Goal: Task Accomplishment & Management: Manage account settings

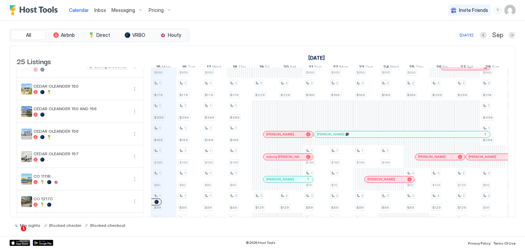
scroll to position [308, 0]
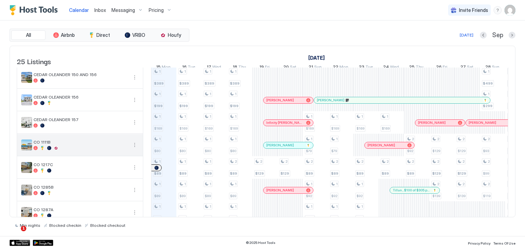
click at [134, 149] on button "More options" at bounding box center [135, 145] width 8 height 8
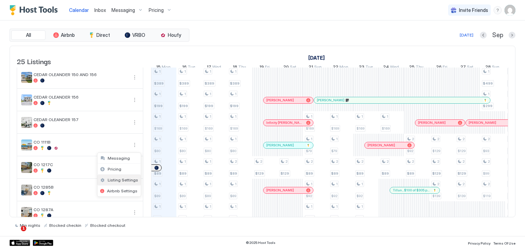
click at [119, 178] on span "Listing Settings" at bounding box center [123, 180] width 30 height 5
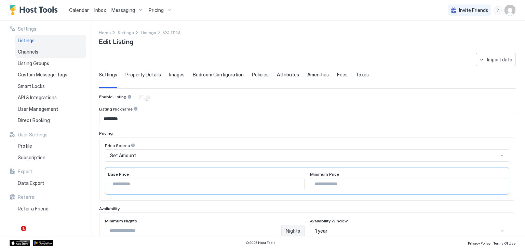
drag, startPoint x: 35, startPoint y: 51, endPoint x: 43, endPoint y: 56, distance: 10.0
click at [35, 51] on span "Channels" at bounding box center [28, 52] width 21 height 6
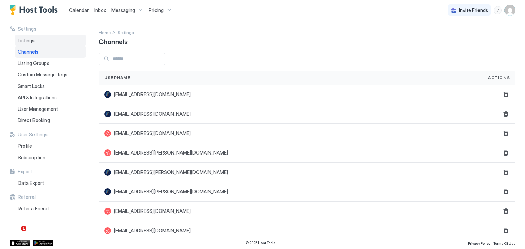
click at [24, 40] on span "Listings" at bounding box center [26, 41] width 17 height 6
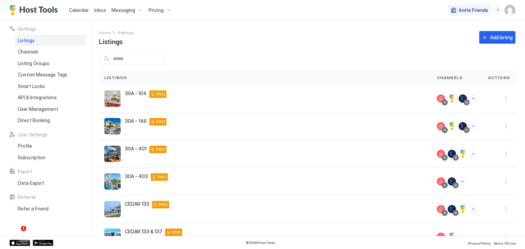
click at [136, 61] on input "Input Field" at bounding box center [137, 59] width 55 height 12
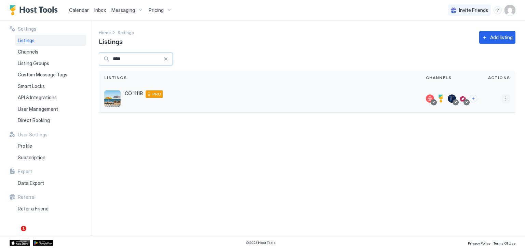
type input "****"
click at [506, 100] on button "More options" at bounding box center [506, 99] width 8 height 8
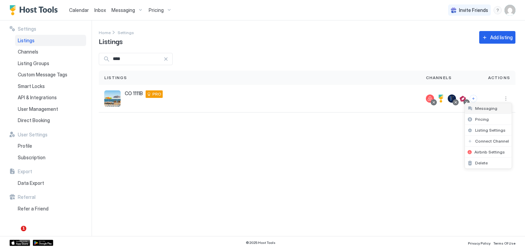
click at [488, 107] on span "Messaging" at bounding box center [486, 108] width 22 height 5
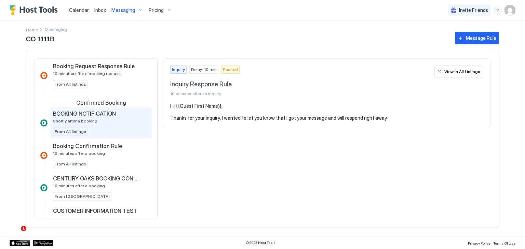
scroll to position [103, 0]
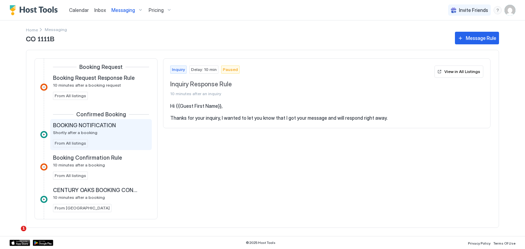
click at [87, 126] on span "BOOKING NOTIFICATION" at bounding box center [84, 125] width 63 height 7
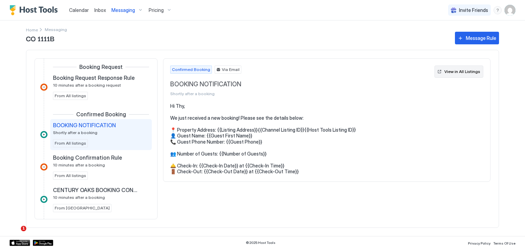
click at [454, 70] on div "View in All Listings" at bounding box center [462, 72] width 36 height 6
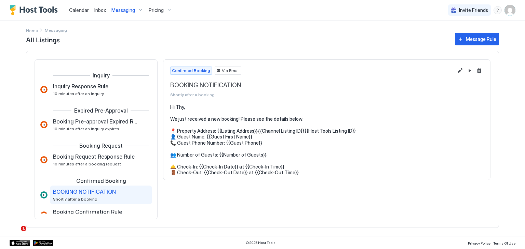
scroll to position [55, 0]
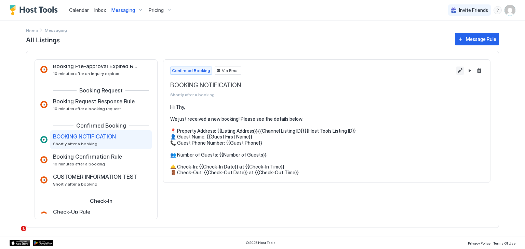
click at [458, 73] on button "Edit message rule" at bounding box center [460, 71] width 8 height 8
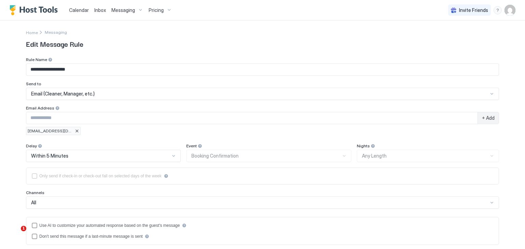
click at [51, 92] on span "Email (Cleaner, Manager, etc.)" at bounding box center [63, 94] width 64 height 6
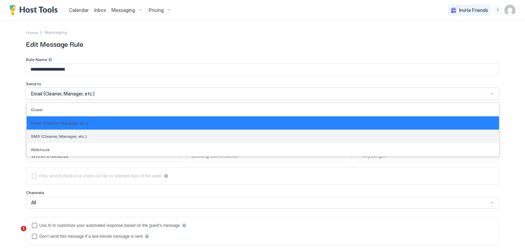
click at [45, 135] on span "SMS (Cleaner, Manager, etc.)" at bounding box center [59, 136] width 56 height 5
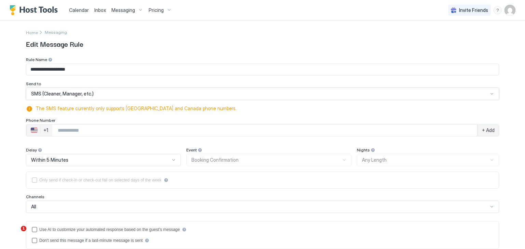
click at [73, 133] on input "Phone Number input" at bounding box center [264, 130] width 425 height 12
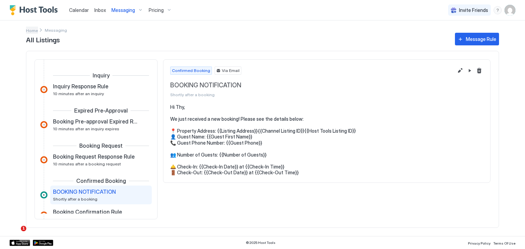
click at [32, 30] on span "Home" at bounding box center [32, 30] width 12 height 5
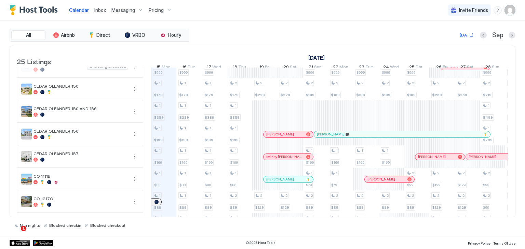
scroll to position [308, 0]
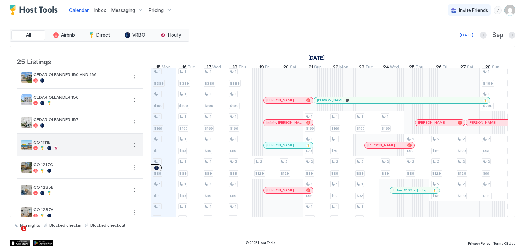
click at [132, 149] on button "More options" at bounding box center [135, 145] width 8 height 8
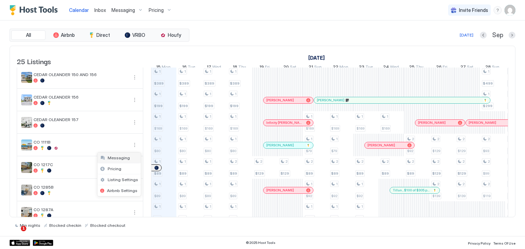
click at [121, 159] on span "Messaging" at bounding box center [119, 157] width 22 height 5
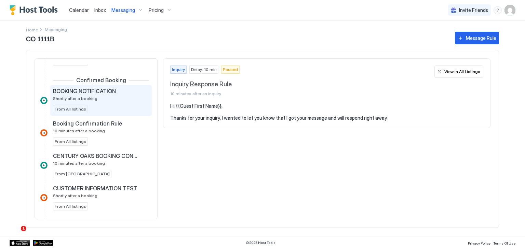
scroll to position [171, 0]
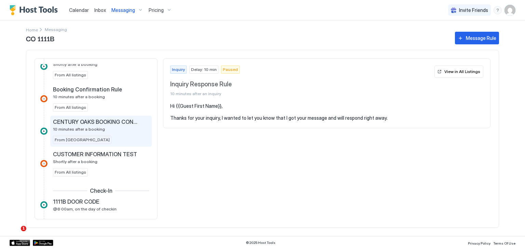
click at [97, 125] on div "CENTURY OAKS BOOKING CONFIRMATION 10 minutes after a booking" at bounding box center [96, 125] width 86 height 13
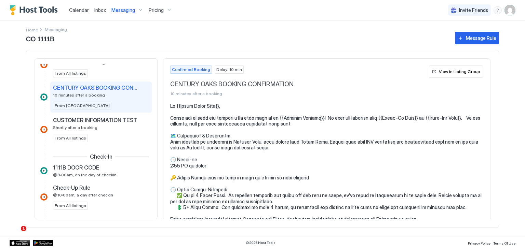
scroll to position [239, 0]
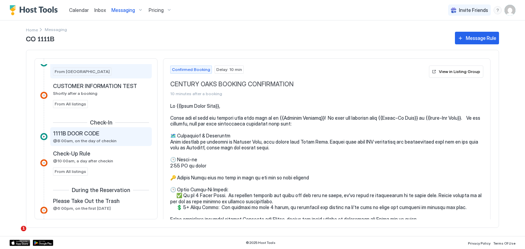
click at [82, 133] on span "1111B DOOR CODE" at bounding box center [76, 133] width 46 height 7
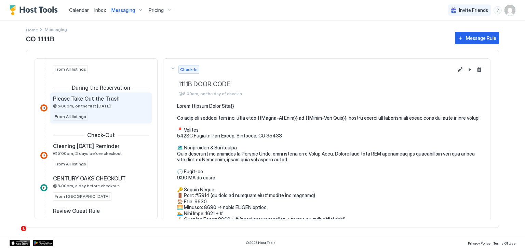
scroll to position [376, 0]
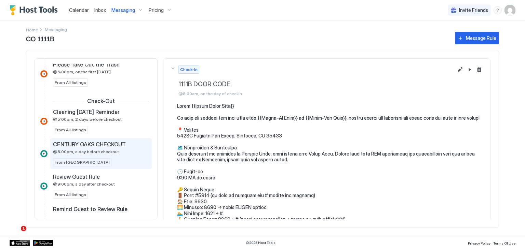
drag, startPoint x: 93, startPoint y: 141, endPoint x: 96, endPoint y: 138, distance: 4.1
click at [93, 141] on span "CENTURY OAKS CHECKOUT" at bounding box center [89, 144] width 73 height 7
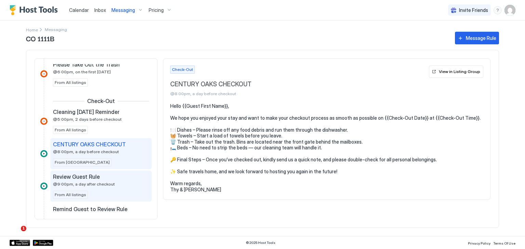
click at [77, 178] on span "Review Guest Rule" at bounding box center [76, 177] width 47 height 7
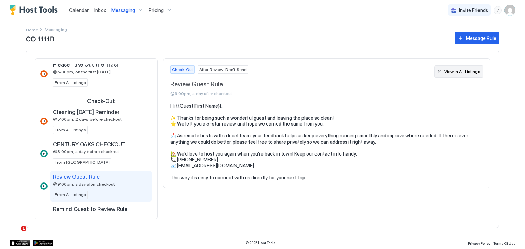
click at [454, 71] on div "View in All Listings" at bounding box center [462, 72] width 36 height 6
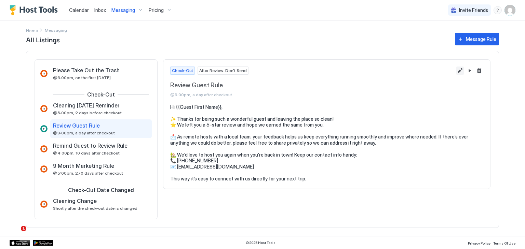
click at [457, 71] on button "Edit message rule" at bounding box center [460, 71] width 8 height 8
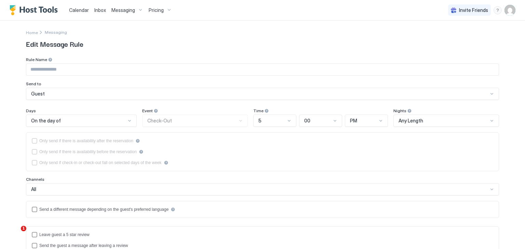
type input "**********"
type textarea "**********"
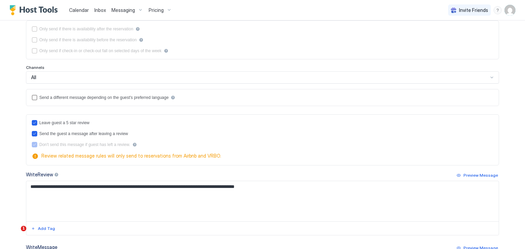
scroll to position [103, 0]
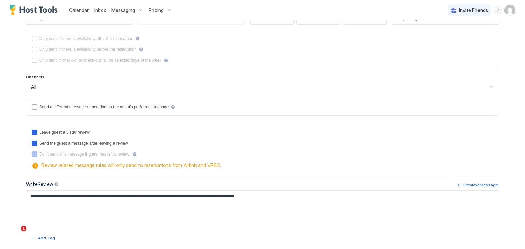
click at [102, 9] on span "Inbox" at bounding box center [100, 10] width 12 height 6
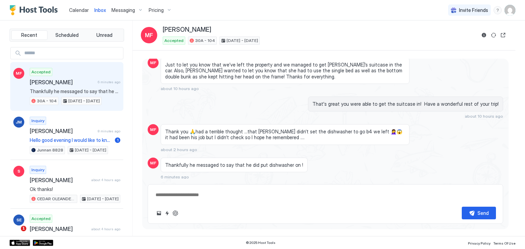
click at [79, 89] on span "Thankfully he messaged to say that he did put dishwasher on !" at bounding box center [75, 92] width 91 height 6
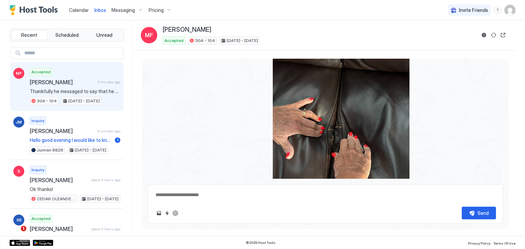
scroll to position [1078, 0]
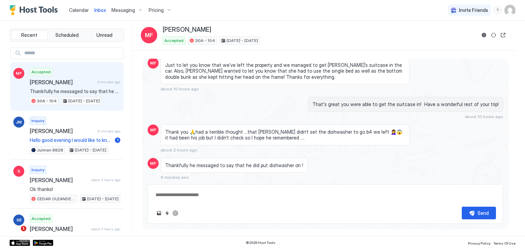
click at [449, 187] on div "Scheduled Messages" at bounding box center [472, 190] width 46 height 7
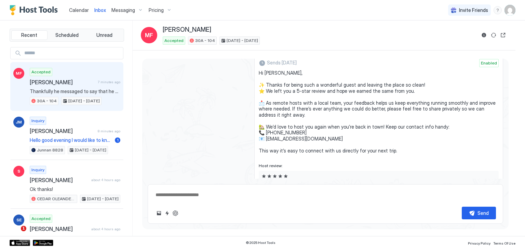
scroll to position [1266, 0]
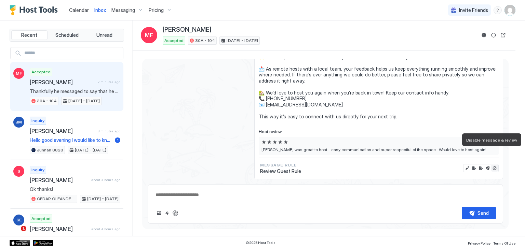
click at [491, 165] on button "Disable message & review" at bounding box center [494, 168] width 7 height 7
click at [491, 165] on button "Enable message" at bounding box center [494, 168] width 7 height 7
type textarea "*"
click at [81, 11] on span "Calendar" at bounding box center [79, 10] width 20 height 6
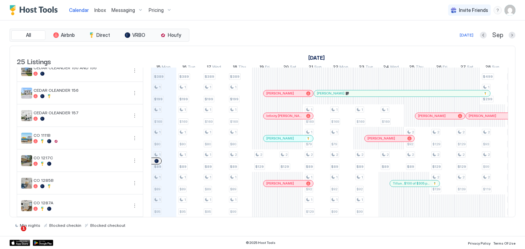
scroll to position [342, 0]
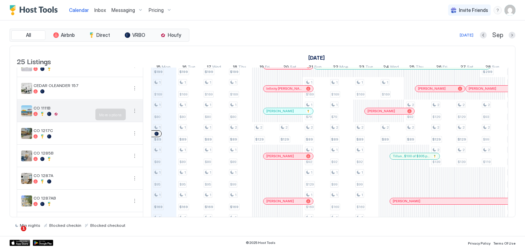
click at [134, 114] on button "More options" at bounding box center [135, 111] width 8 height 8
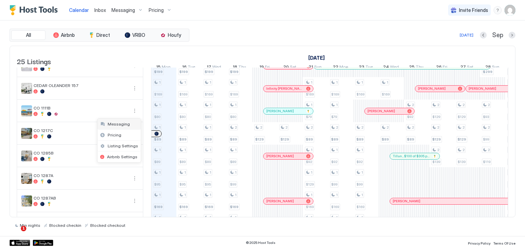
click at [124, 125] on span "Messaging" at bounding box center [119, 124] width 22 height 5
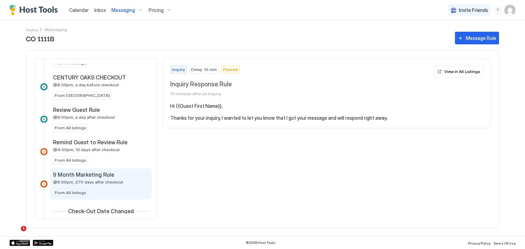
scroll to position [454, 0]
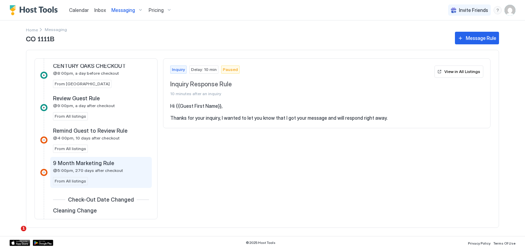
click at [105, 168] on span "@5:00pm, 270 days after checkout" at bounding box center [88, 170] width 70 height 5
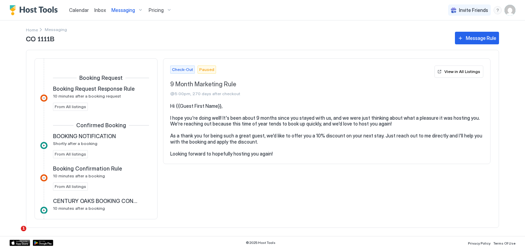
scroll to position [50, 0]
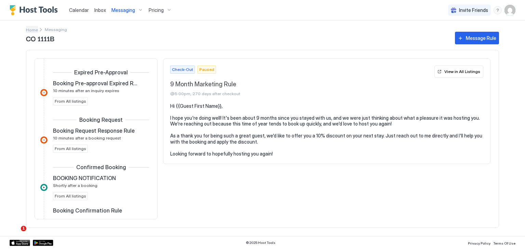
click at [33, 29] on span "Home" at bounding box center [32, 29] width 12 height 5
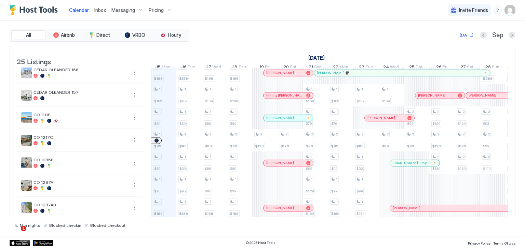
scroll to position [342, 0]
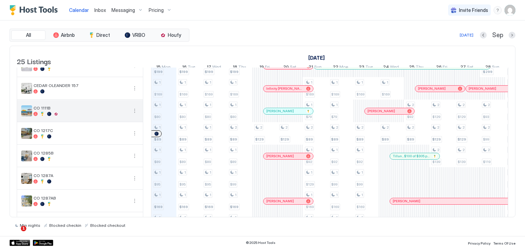
click at [133, 115] on button "More options" at bounding box center [135, 111] width 8 height 8
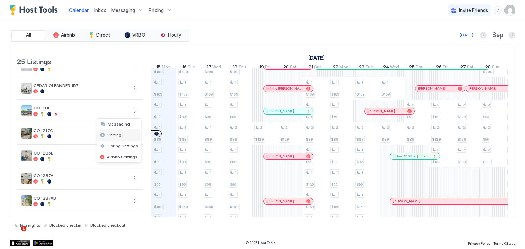
click at [116, 136] on span "Pricing" at bounding box center [115, 135] width 14 height 5
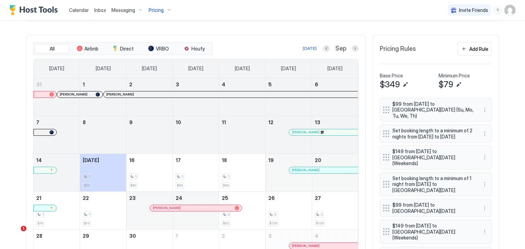
scroll to position [205, 0]
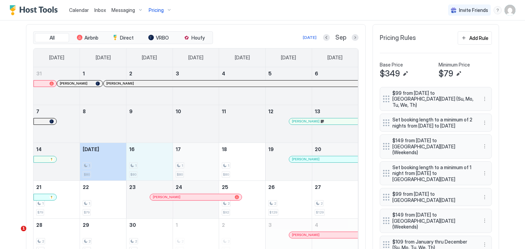
drag, startPoint x: 98, startPoint y: 165, endPoint x: 181, endPoint y: 174, distance: 83.2
click at [181, 174] on tr "14 Today 1 $80 16 1 $80 17 1 $80 18 1 $80 19 Thomas Stubbs 20" at bounding box center [195, 162] width 325 height 38
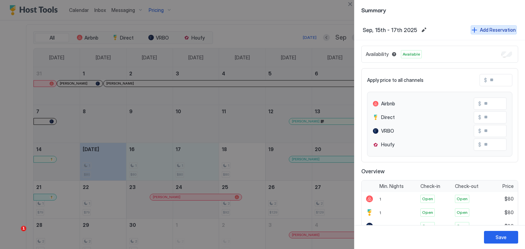
click at [484, 28] on div "Add Reservation" at bounding box center [498, 29] width 36 height 7
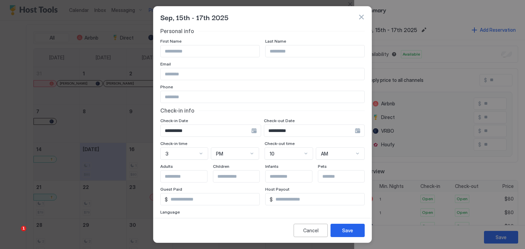
click at [174, 51] on input "Input Field" at bounding box center [210, 51] width 99 height 12
type input "*******"
click at [176, 74] on input "Input Field" at bounding box center [263, 74] width 204 height 12
type input "**********"
click at [354, 230] on button "Save" at bounding box center [347, 230] width 34 height 13
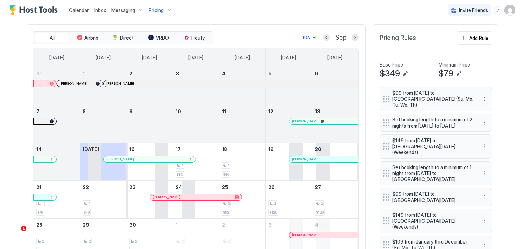
click at [154, 161] on div "Carolyn" at bounding box center [150, 159] width 92 height 6
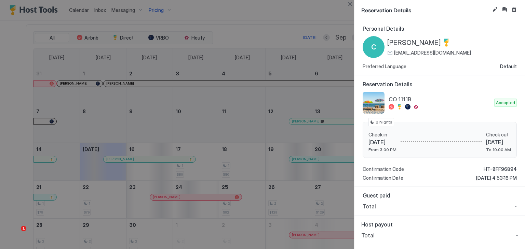
click at [159, 173] on div at bounding box center [262, 124] width 525 height 249
click at [348, 5] on button "Close" at bounding box center [350, 4] width 8 height 8
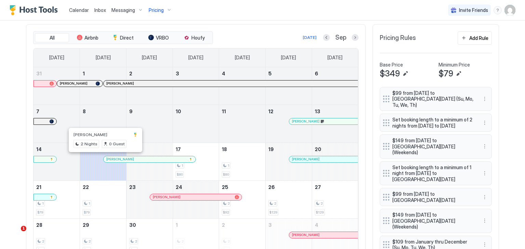
click at [111, 161] on div "Carolyn" at bounding box center [150, 159] width 92 height 6
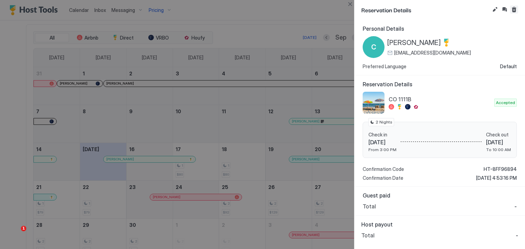
click at [513, 10] on button "Cancel reservation" at bounding box center [514, 9] width 8 height 8
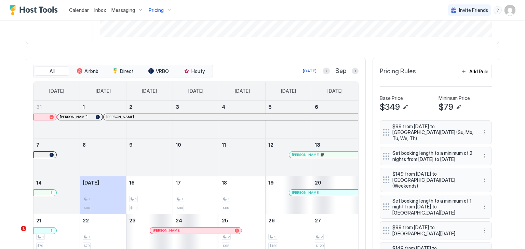
scroll to position [171, 0]
click at [354, 71] on button "Next month" at bounding box center [355, 71] width 7 height 7
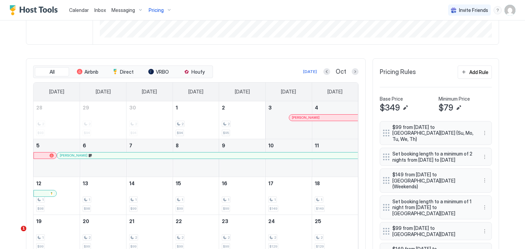
scroll to position [239, 0]
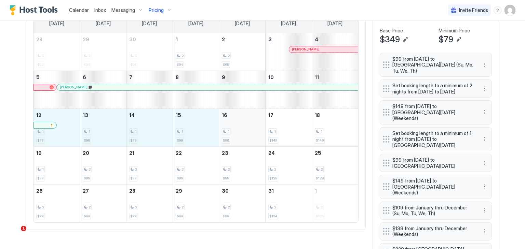
drag, startPoint x: 66, startPoint y: 127, endPoint x: 250, endPoint y: 137, distance: 184.1
click at [250, 137] on tr "12 1 $98 13 1 $98 14 1 $99 15 1 $99 16 1 $99 17 1 $149 18 1 $149" at bounding box center [195, 128] width 325 height 38
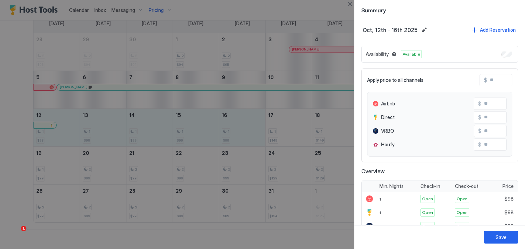
click at [494, 82] on input "Input Field" at bounding box center [514, 80] width 55 height 12
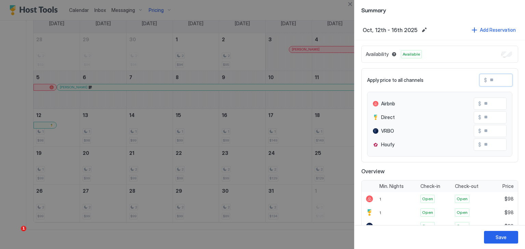
type input "*"
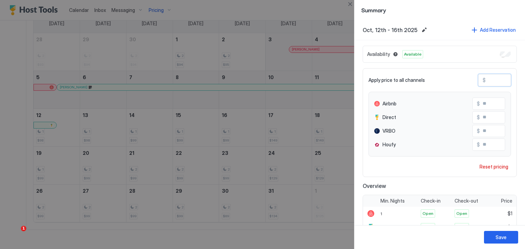
type input "**"
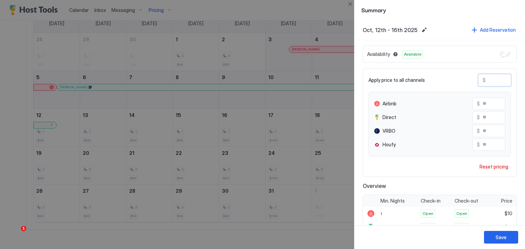
type input "***"
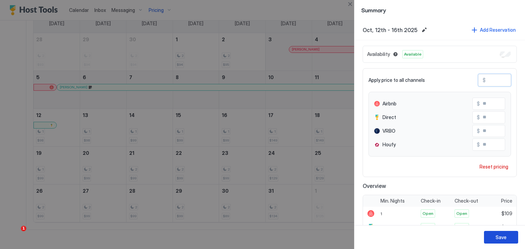
type input "***"
click at [499, 233] on button "Save" at bounding box center [501, 237] width 34 height 13
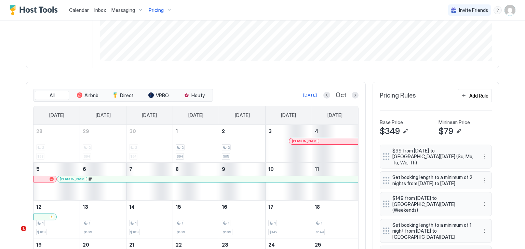
scroll to position [137, 0]
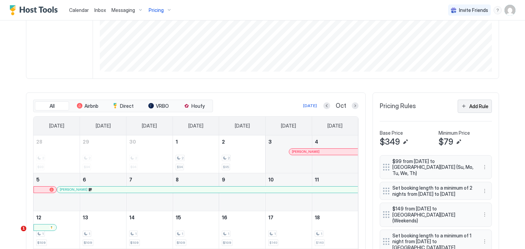
click at [469, 103] on div "Add Rule" at bounding box center [478, 106] width 19 height 7
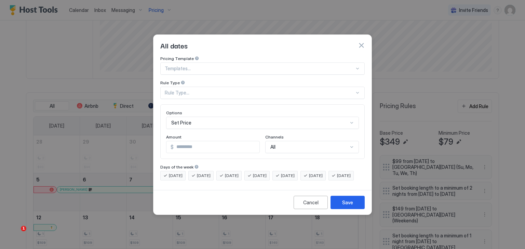
click at [202, 90] on div "Rule Type..." at bounding box center [260, 93] width 190 height 6
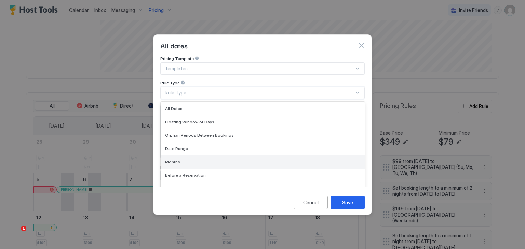
click at [178, 160] on span "Months" at bounding box center [172, 162] width 15 height 5
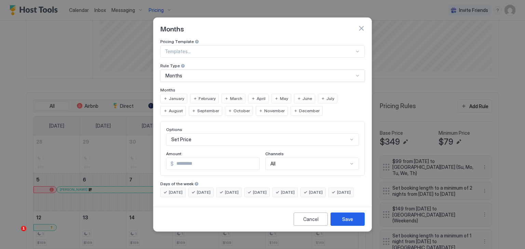
click at [176, 96] on span "January" at bounding box center [176, 99] width 15 height 6
click at [208, 96] on span "February" at bounding box center [207, 99] width 17 height 6
click at [230, 96] on span "March" at bounding box center [236, 99] width 12 height 6
click at [261, 96] on span "April" at bounding box center [261, 99] width 9 height 6
click at [283, 96] on span "May" at bounding box center [284, 99] width 8 height 6
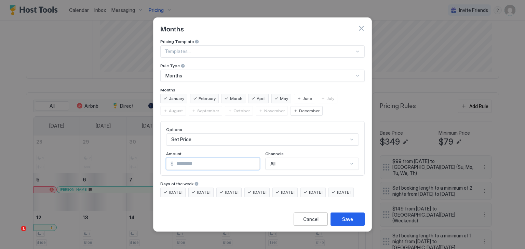
click at [185, 159] on input "*" at bounding box center [217, 164] width 86 height 12
type input "***"
click at [274, 94] on div "May" at bounding box center [281, 99] width 20 height 10
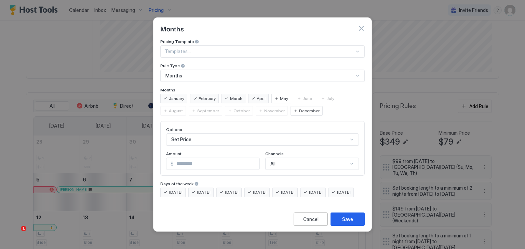
click at [257, 96] on span "April" at bounding box center [261, 99] width 9 height 6
click at [230, 96] on span "March" at bounding box center [236, 99] width 12 height 6
click at [199, 96] on span "February" at bounding box center [207, 99] width 17 height 6
click at [169, 96] on span "January" at bounding box center [176, 99] width 15 height 6
click at [217, 73] on div "Months" at bounding box center [259, 76] width 188 height 6
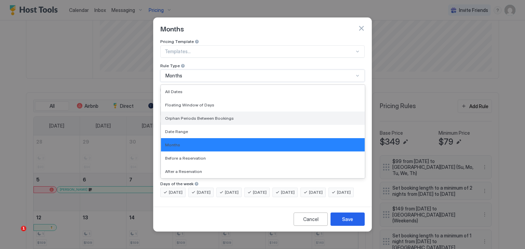
click at [200, 116] on span "Orphan Periods Between Bookings" at bounding box center [199, 118] width 69 height 5
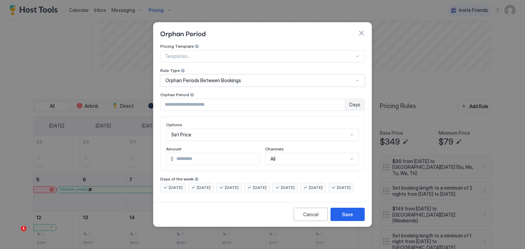
click at [340, 101] on input "Input Field" at bounding box center [253, 105] width 184 height 12
click at [312, 99] on input "Input Field" at bounding box center [253, 105] width 184 height 12
type input "*"
click at [211, 132] on div "Set Price" at bounding box center [262, 135] width 193 height 12
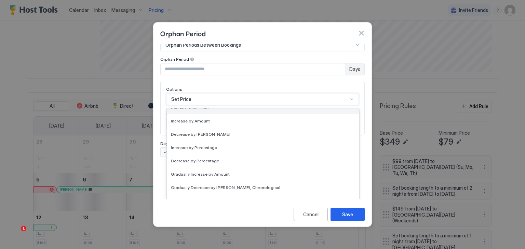
scroll to position [103, 0]
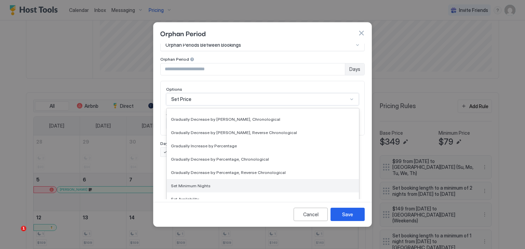
click at [201, 183] on span "Set Minimum Nights" at bounding box center [191, 185] width 40 height 5
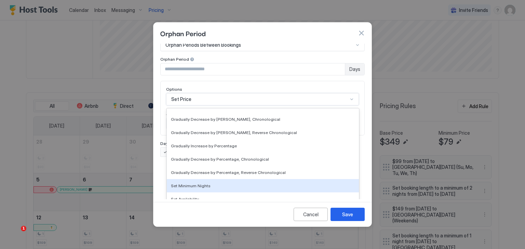
scroll to position [0, 0]
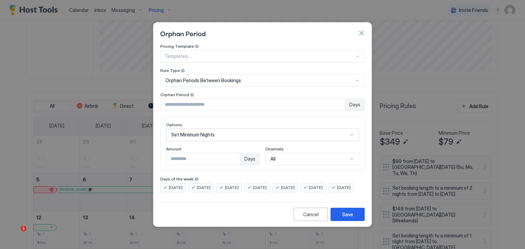
click at [178, 155] on input "***" at bounding box center [202, 159] width 73 height 12
type input "*"
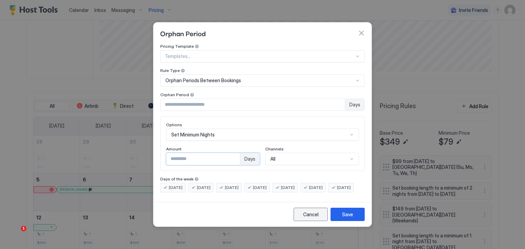
click at [305, 218] on div "Cancel" at bounding box center [310, 214] width 15 height 7
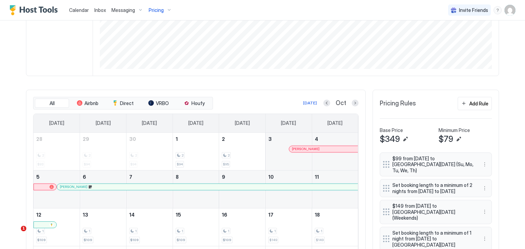
scroll to position [103, 0]
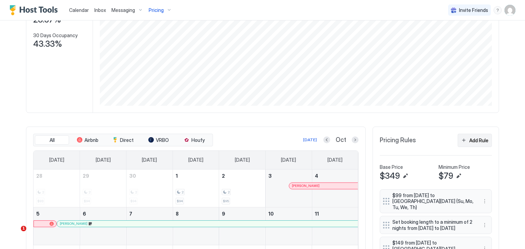
click at [459, 140] on button "Add Rule" at bounding box center [475, 140] width 34 height 13
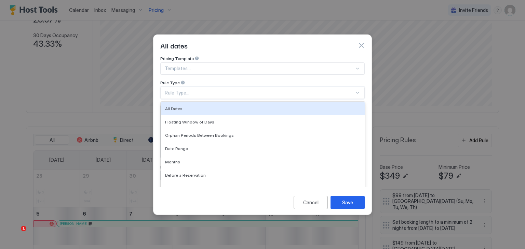
click at [209, 90] on div "Rule Type..." at bounding box center [260, 93] width 190 height 6
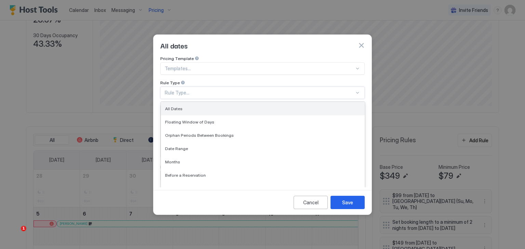
click at [206, 106] on div "All Dates" at bounding box center [262, 108] width 195 height 5
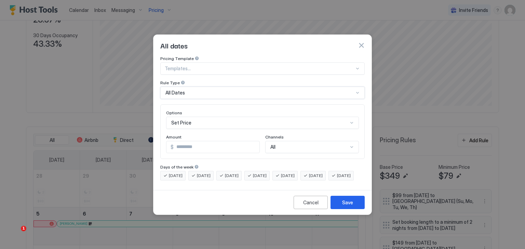
scroll to position [36, 0]
click at [203, 118] on div "Set Price" at bounding box center [262, 123] width 193 height 12
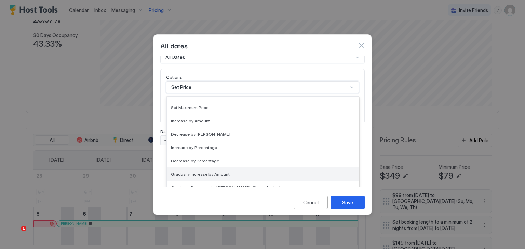
scroll to position [34, 0]
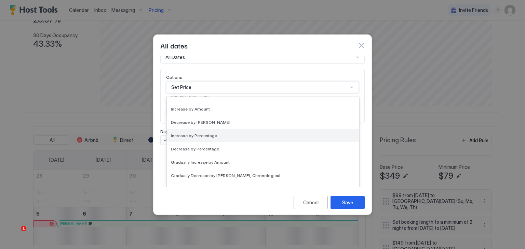
click at [203, 133] on span "Increase by Percentage" at bounding box center [194, 135] width 46 height 5
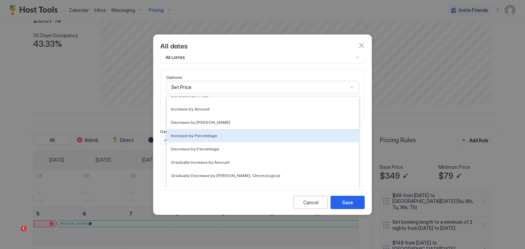
scroll to position [0, 0]
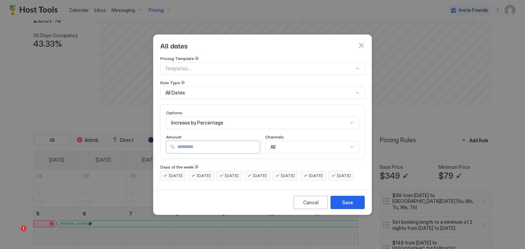
click at [204, 141] on input "*" at bounding box center [217, 147] width 85 height 12
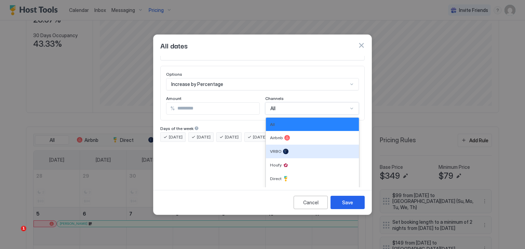
click at [286, 115] on div "6 results available. Use Up and Down to choose options, press Enter to select t…" at bounding box center [312, 109] width 94 height 12
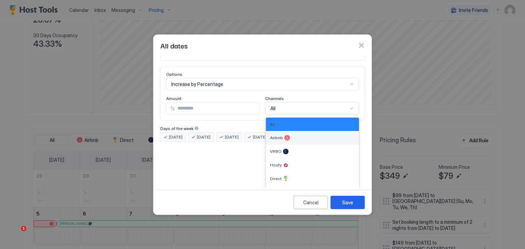
click at [284, 135] on div at bounding box center [286, 137] width 5 height 5
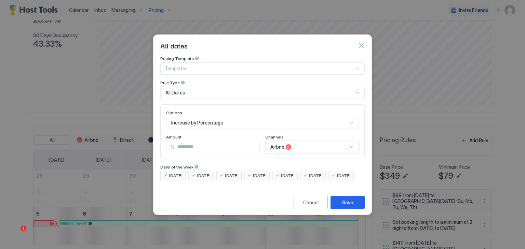
click at [304, 141] on div "option Airbnb, selected. Airbnb" at bounding box center [312, 147] width 94 height 12
click at [202, 105] on div "Options Increase by Percentage Amount % * Channels Airbnb" at bounding box center [262, 132] width 204 height 55
click at [187, 141] on input "*" at bounding box center [217, 147] width 85 height 12
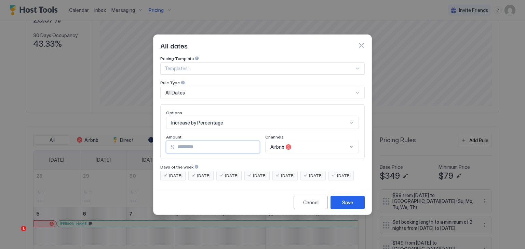
click at [188, 141] on input "*" at bounding box center [217, 147] width 85 height 12
click at [186, 141] on input "*" at bounding box center [217, 147] width 85 height 12
click at [176, 144] on input "*" at bounding box center [217, 147] width 85 height 12
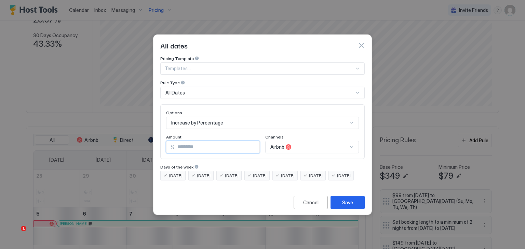
click at [176, 144] on input "*" at bounding box center [217, 147] width 85 height 12
click at [177, 142] on input "*" at bounding box center [217, 147] width 85 height 12
click at [189, 142] on input "**" at bounding box center [217, 147] width 85 height 12
type input "*"
click at [350, 206] on div "Save" at bounding box center [347, 202] width 11 height 7
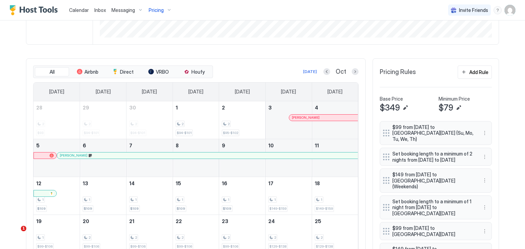
scroll to position [103, 0]
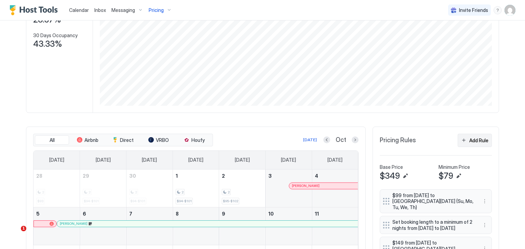
click at [460, 138] on button "Add Rule" at bounding box center [475, 140] width 34 height 13
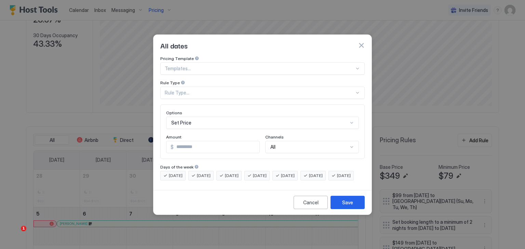
click at [200, 118] on div "Set Price" at bounding box center [262, 123] width 193 height 12
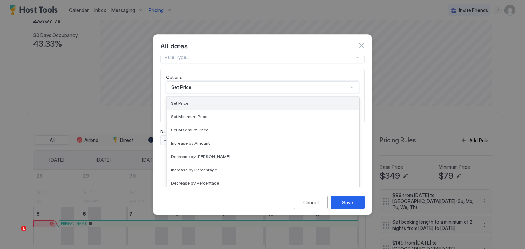
click at [202, 100] on div "Set Price" at bounding box center [263, 103] width 192 height 13
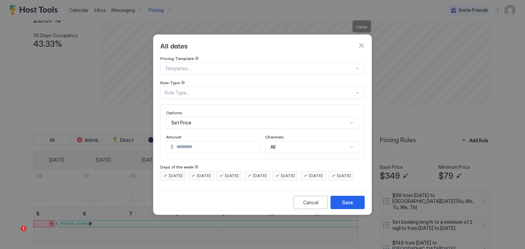
click at [361, 42] on button "button" at bounding box center [361, 45] width 7 height 7
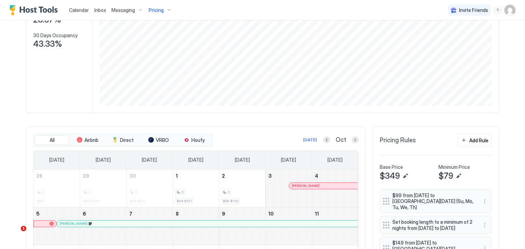
drag, startPoint x: 98, startPoint y: 8, endPoint x: 102, endPoint y: 20, distance: 12.8
click at [98, 8] on span "Inbox" at bounding box center [100, 10] width 12 height 6
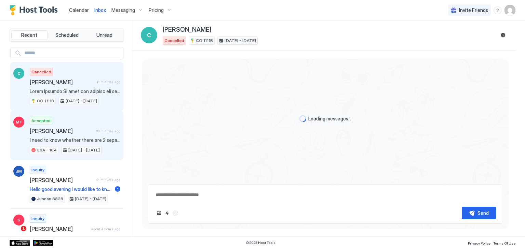
scroll to position [263, 0]
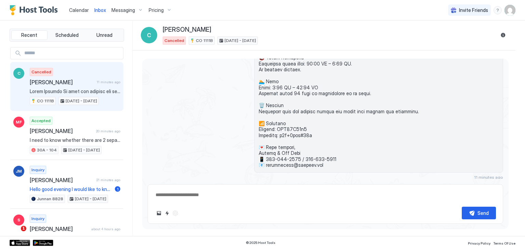
click at [79, 89] on span at bounding box center [75, 92] width 91 height 6
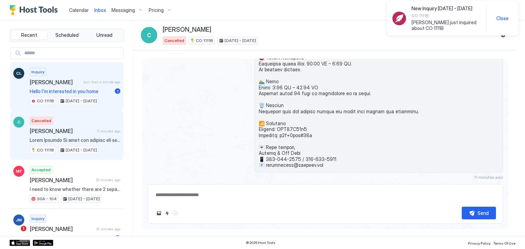
click at [76, 91] on span "Hello I'm interested in you home" at bounding box center [71, 92] width 82 height 6
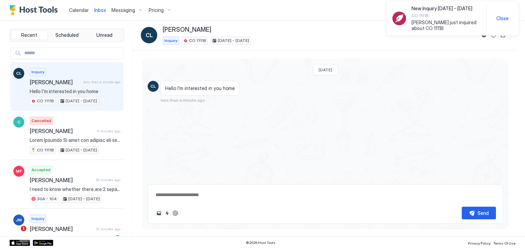
click at [182, 196] on textarea at bounding box center [325, 195] width 341 height 13
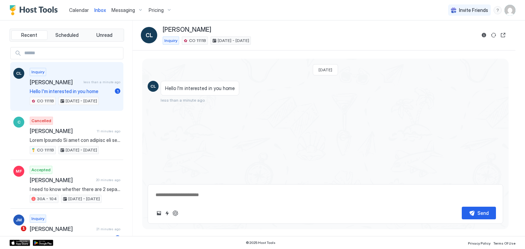
type textarea "*"
type textarea "**"
type textarea "*"
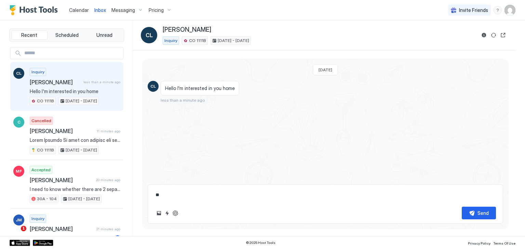
type textarea "**"
type textarea "*"
type textarea "****"
type textarea "*"
type textarea "*****"
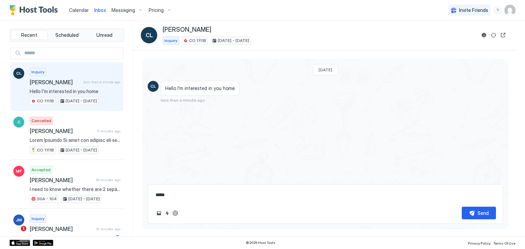
type textarea "*"
type textarea "******"
type textarea "*"
type textarea "*****"
type textarea "*"
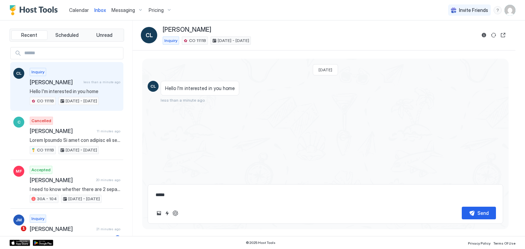
type textarea "****"
type textarea "*"
type textarea "**"
type textarea "*"
type textarea "**"
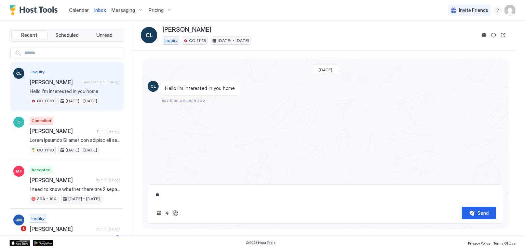
type textarea "*"
type textarea "***"
type textarea "*"
type textarea "***"
type textarea "*"
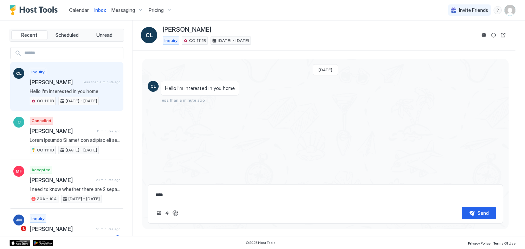
type textarea "*****"
type textarea "*"
type textarea "******"
type textarea "*"
type textarea "*******"
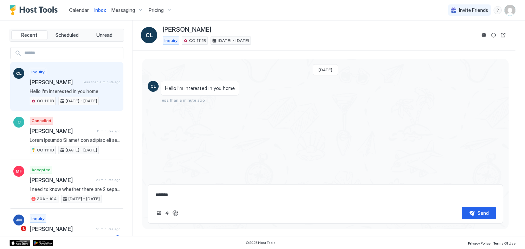
type textarea "*"
type textarea "*******"
type textarea "*"
type textarea "*********"
type textarea "*"
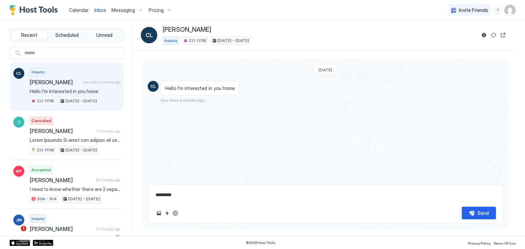
type textarea "*********"
type textarea "*"
type textarea "**********"
type textarea "*"
type textarea "**********"
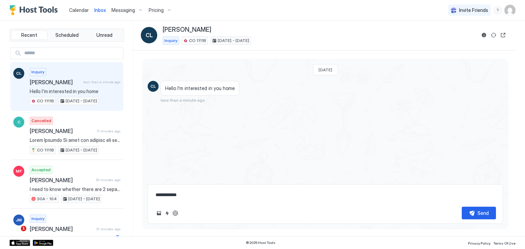
type textarea "*"
type textarea "**********"
type textarea "*"
type textarea "**********"
click at [479, 216] on div "Send" at bounding box center [482, 213] width 11 height 7
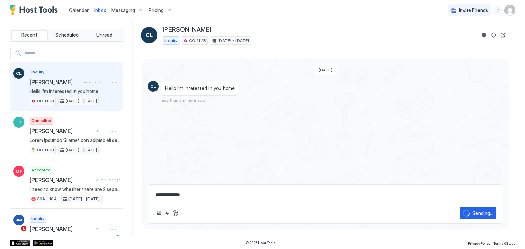
type textarea "*"
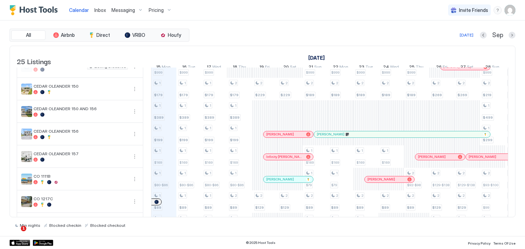
scroll to position [342, 0]
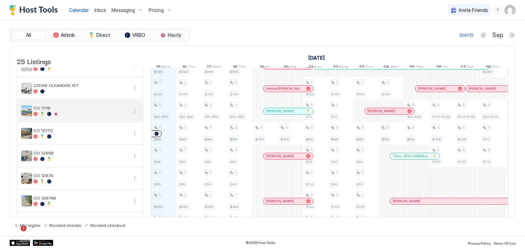
click at [134, 115] on button "More options" at bounding box center [135, 111] width 8 height 8
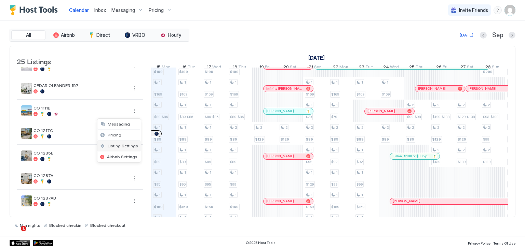
click at [117, 145] on span "Listing Settings" at bounding box center [123, 146] width 30 height 5
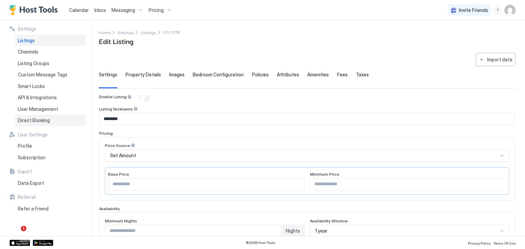
click at [37, 120] on span "Direct Booking" at bounding box center [34, 121] width 32 height 6
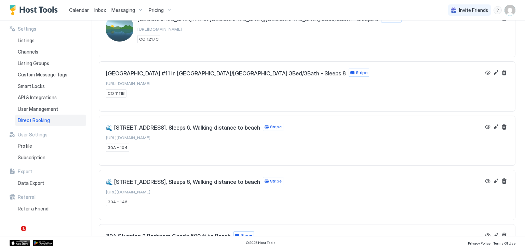
scroll to position [34, 0]
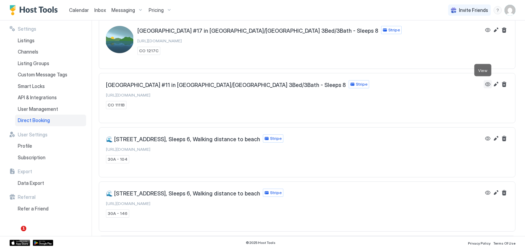
click at [484, 84] on button "View" at bounding box center [488, 84] width 8 height 8
click at [30, 40] on span "Listings" at bounding box center [26, 41] width 17 height 6
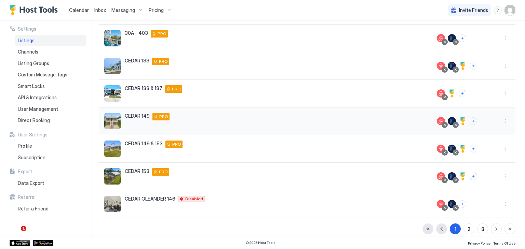
scroll to position [149, 0]
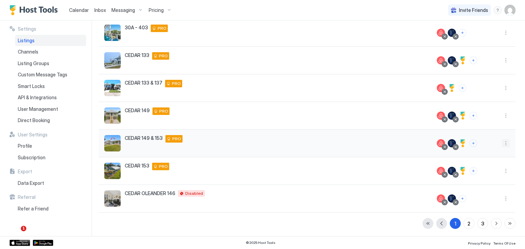
click at [502, 142] on button "More options" at bounding box center [506, 143] width 8 height 8
click at [481, 174] on span "Listing Settings" at bounding box center [485, 174] width 30 height 5
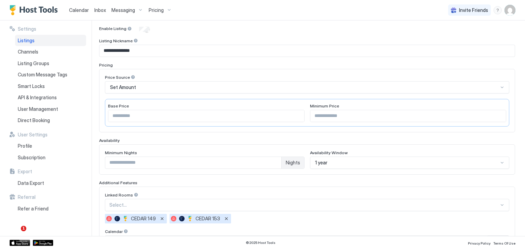
scroll to position [171, 0]
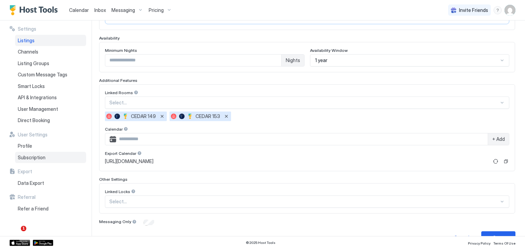
click at [42, 157] on span "Subscription" at bounding box center [32, 158] width 28 height 6
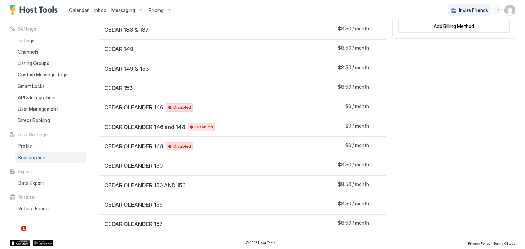
scroll to position [160, 0]
